Goal: Use online tool/utility: Utilize a website feature to perform a specific function

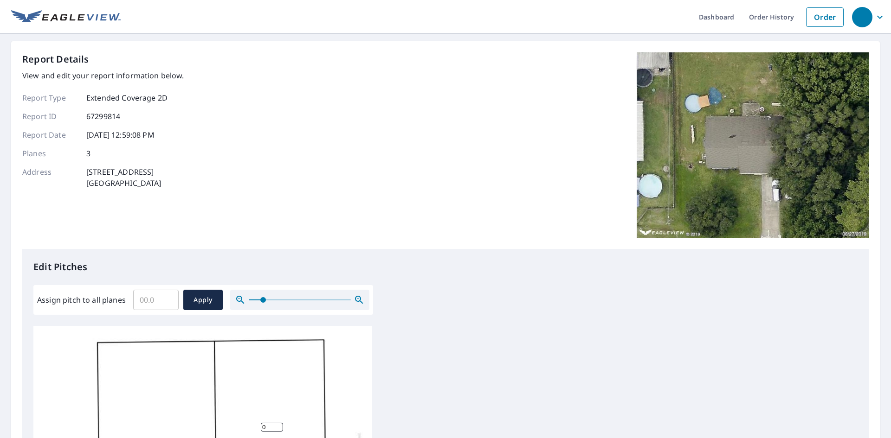
drag, startPoint x: 247, startPoint y: 300, endPoint x: 263, endPoint y: 300, distance: 15.3
click at [263, 300] on span at bounding box center [263, 300] width 6 height 6
click at [165, 299] on input "0.1" at bounding box center [155, 300] width 45 height 26
click at [169, 297] on input "4.6" at bounding box center [155, 300] width 45 height 26
click at [168, 305] on input "4.5" at bounding box center [155, 300] width 45 height 26
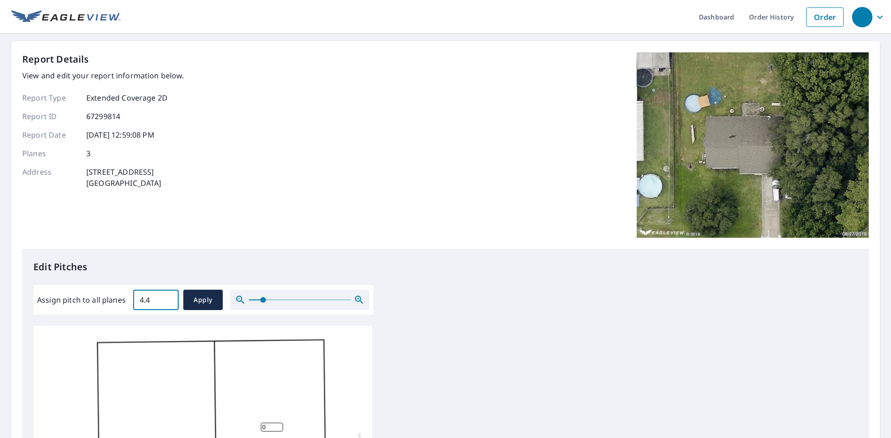
click at [168, 305] on input "4.4" at bounding box center [155, 300] width 45 height 26
click at [167, 296] on input "4.5" at bounding box center [155, 300] width 45 height 26
click at [167, 296] on input "4.6" at bounding box center [155, 300] width 45 height 26
click at [167, 296] on input "4.7" at bounding box center [155, 300] width 45 height 26
click at [167, 296] on input "4.8" at bounding box center [155, 300] width 45 height 26
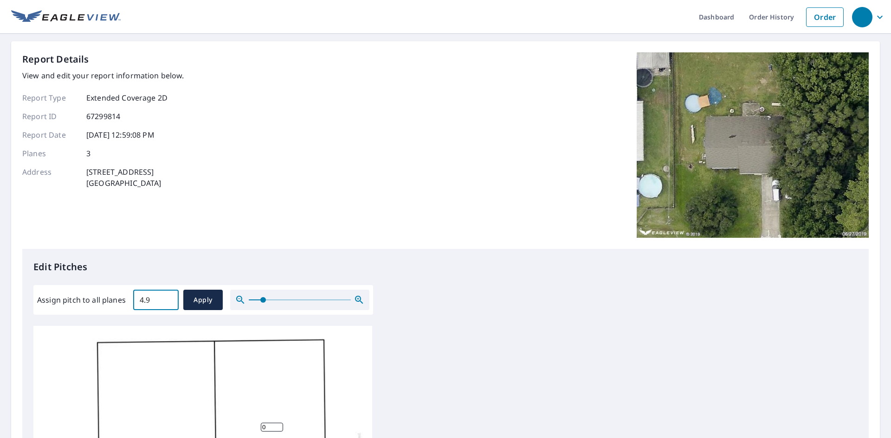
click at [167, 296] on input "4.9" at bounding box center [155, 300] width 45 height 26
type input "5"
click at [167, 296] on input "5" at bounding box center [155, 300] width 45 height 26
click at [201, 302] on span "Apply" at bounding box center [203, 301] width 25 height 12
type input "5"
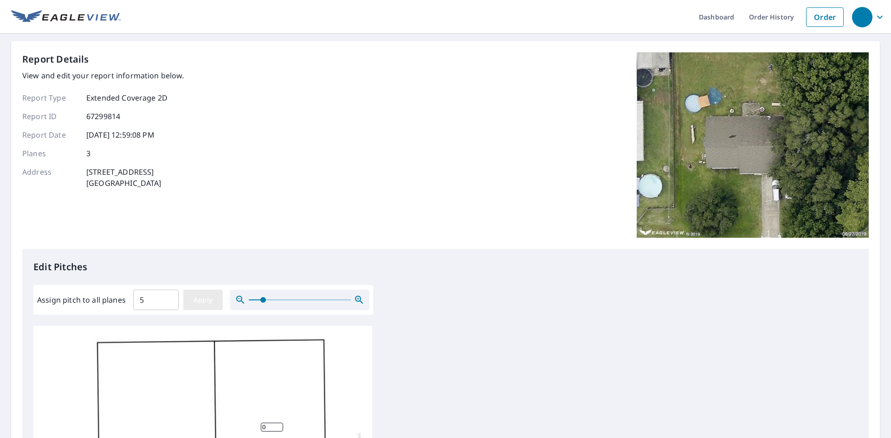
type input "5"
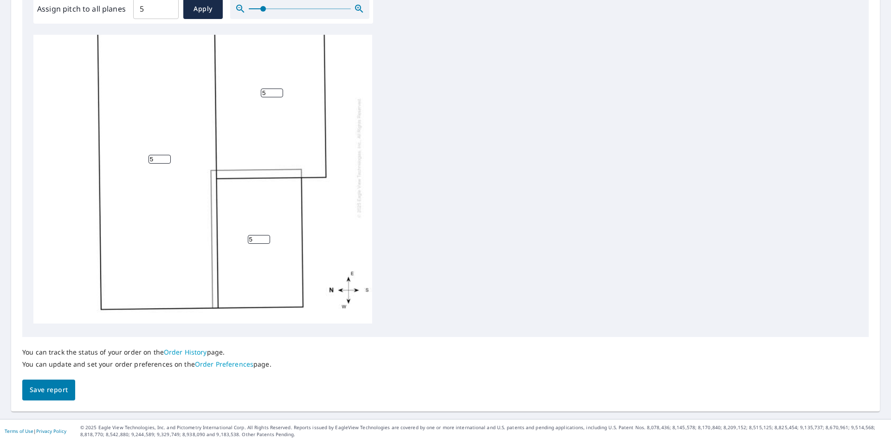
scroll to position [296, 0]
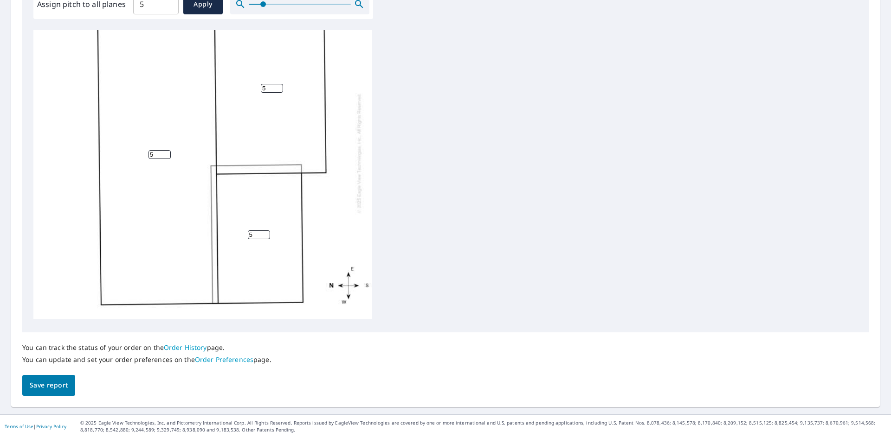
drag, startPoint x: 55, startPoint y: 384, endPoint x: 112, endPoint y: 381, distance: 57.6
click at [55, 384] on span "Save report" at bounding box center [49, 386] width 38 height 12
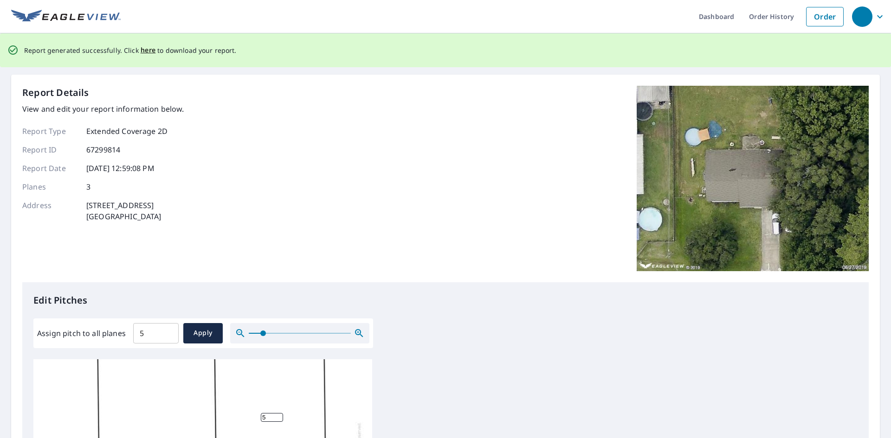
scroll to position [0, 0]
click at [142, 52] on span "here" at bounding box center [148, 51] width 15 height 12
